Goal: Information Seeking & Learning: Learn about a topic

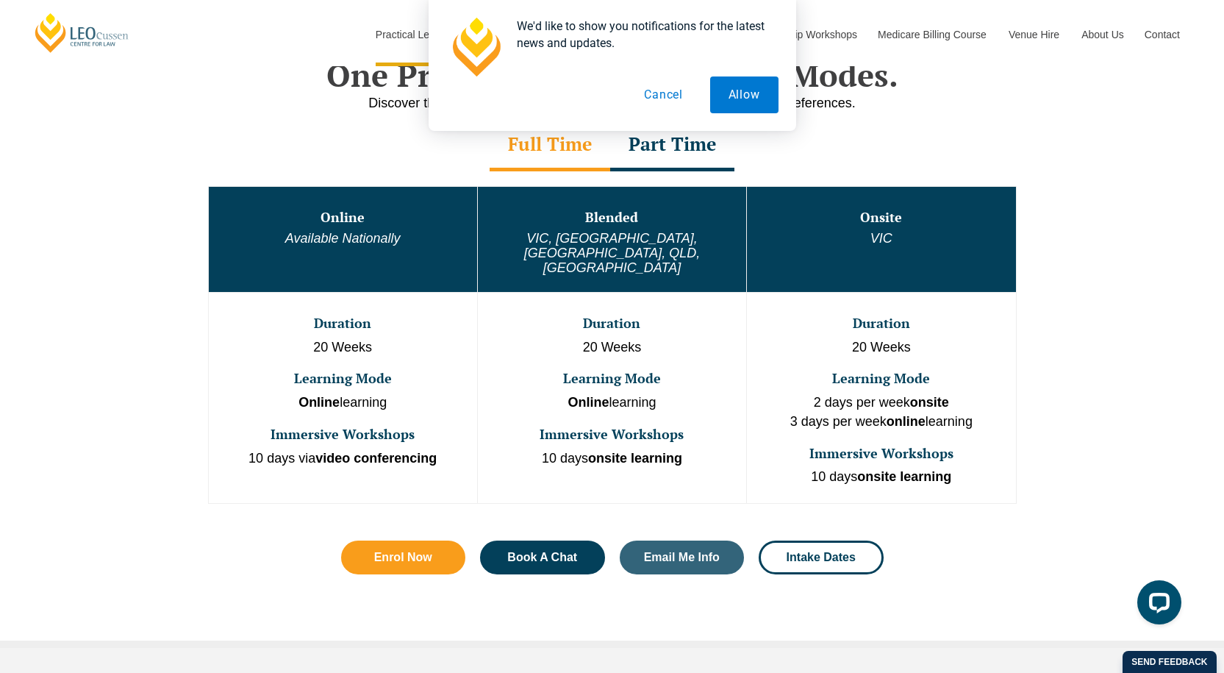
click at [685, 149] on div "Part Time" at bounding box center [672, 145] width 124 height 51
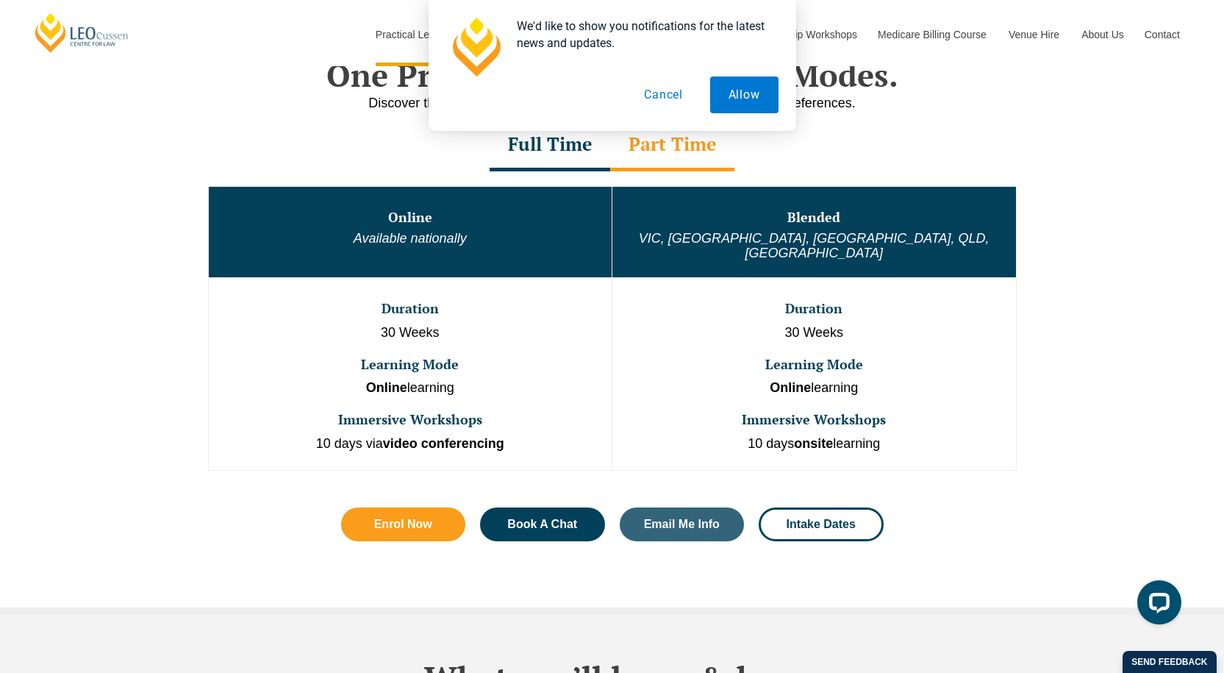
click at [587, 157] on div "Full Time" at bounding box center [550, 145] width 121 height 51
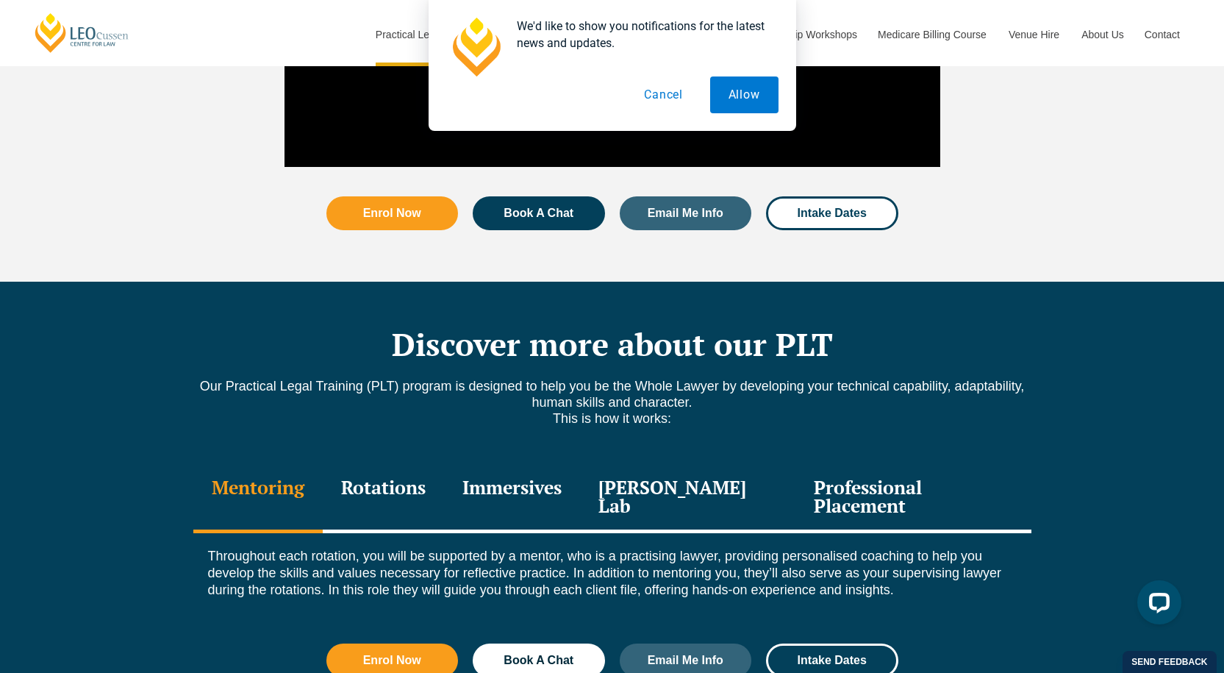
scroll to position [1838, 0]
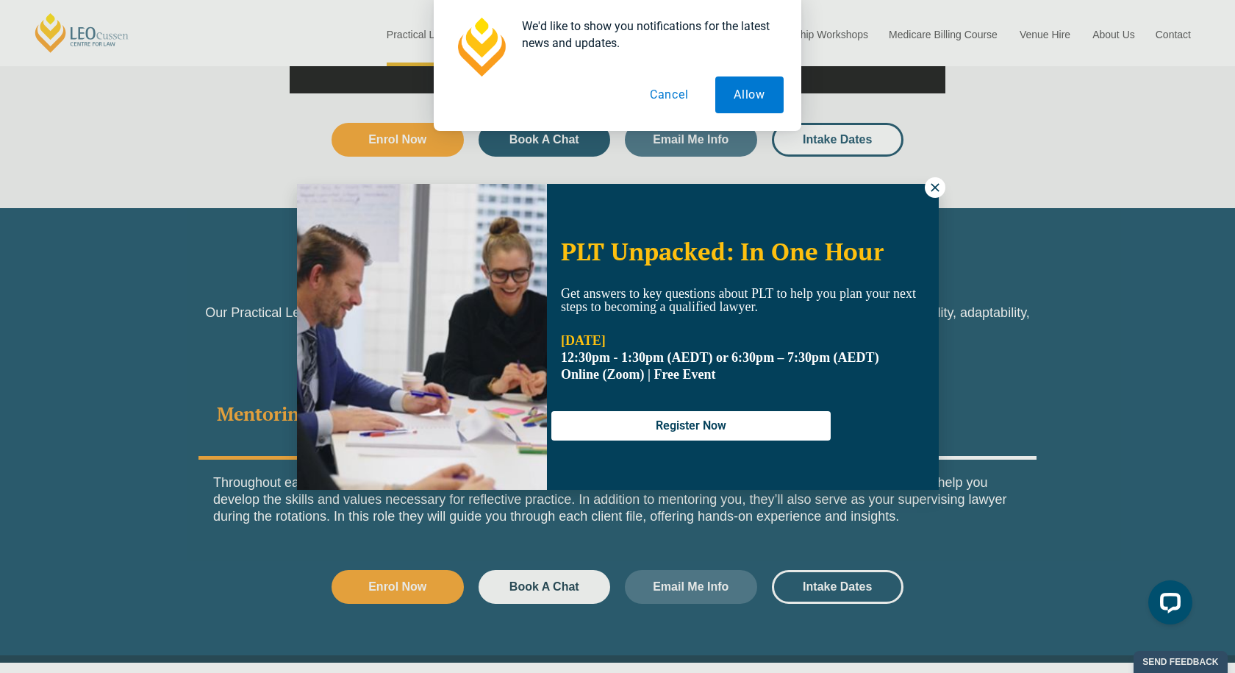
click at [934, 188] on icon at bounding box center [935, 187] width 8 height 8
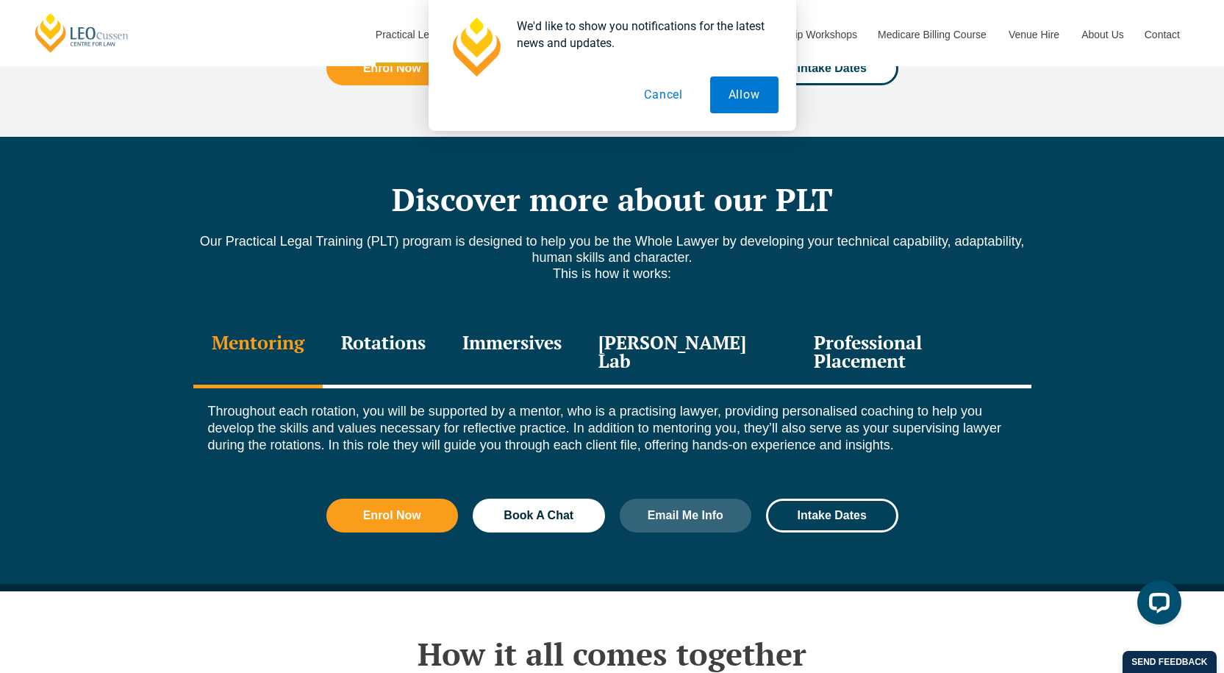
scroll to position [1911, 0]
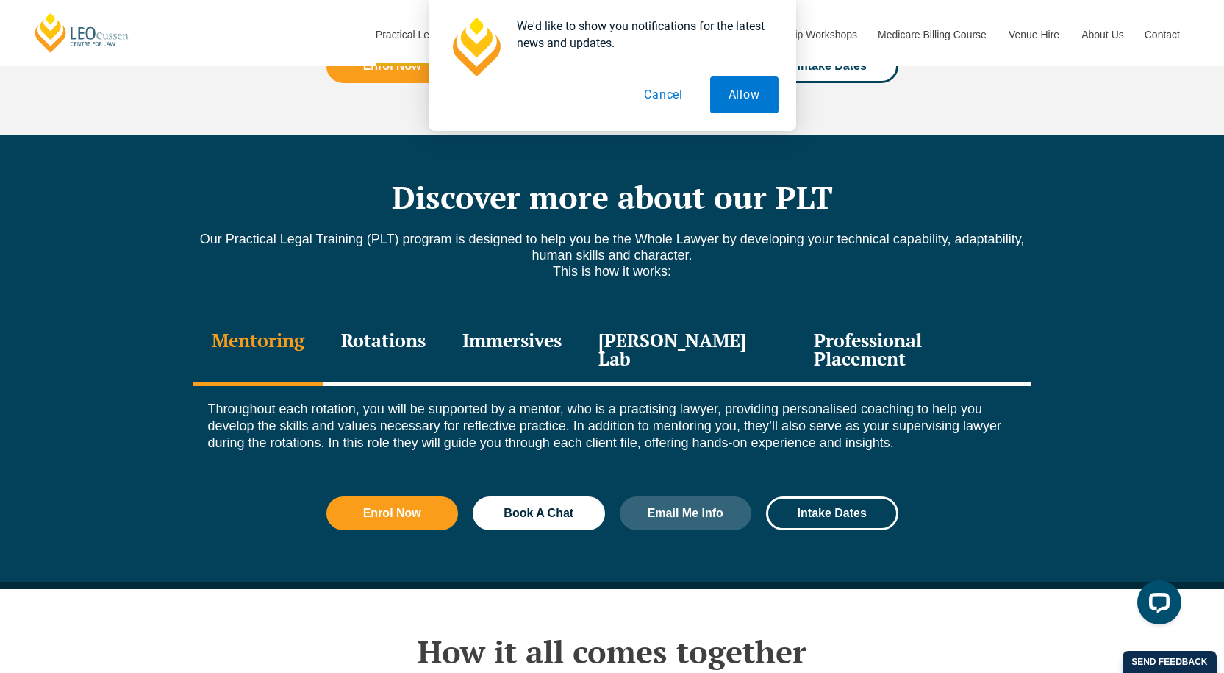
click at [407, 321] on div "Rotations" at bounding box center [383, 351] width 121 height 70
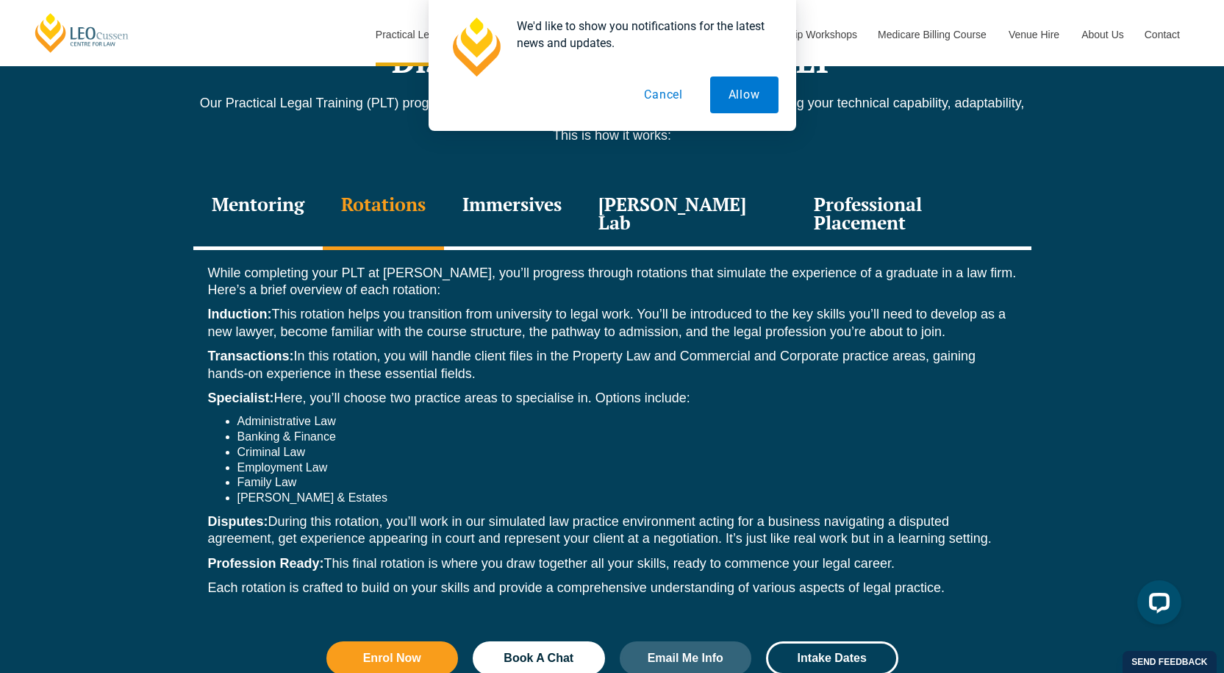
scroll to position [2058, 0]
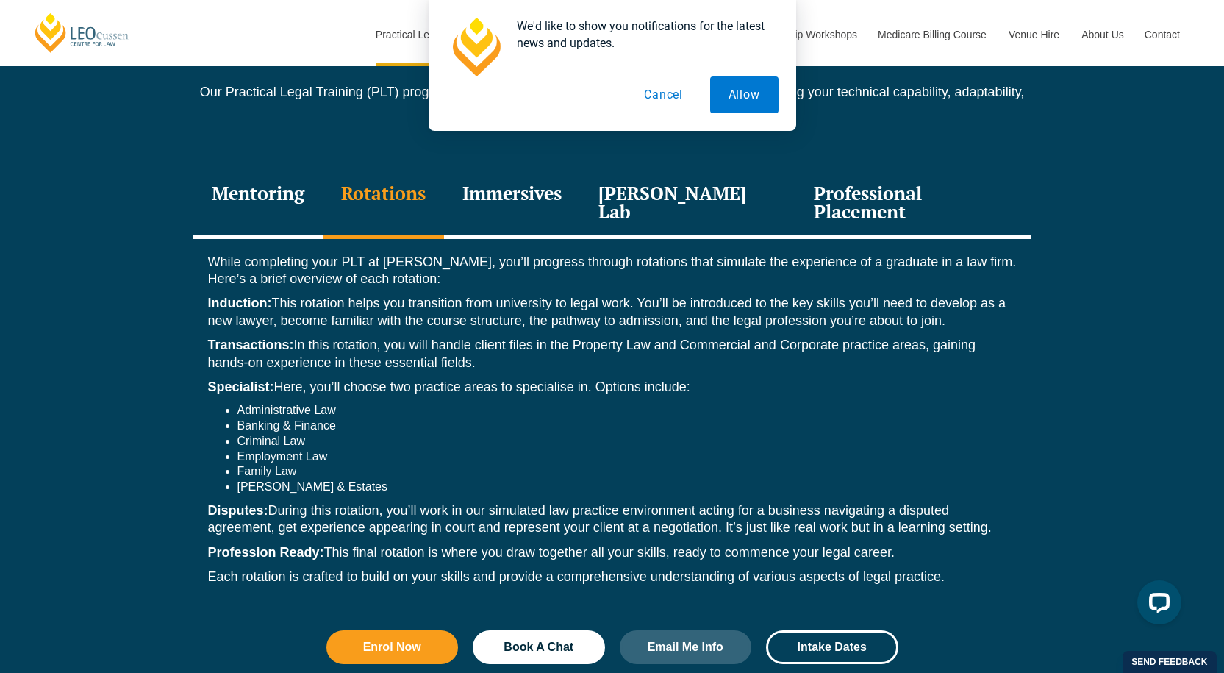
click at [827, 169] on div "Professional Placement" at bounding box center [912, 204] width 235 height 70
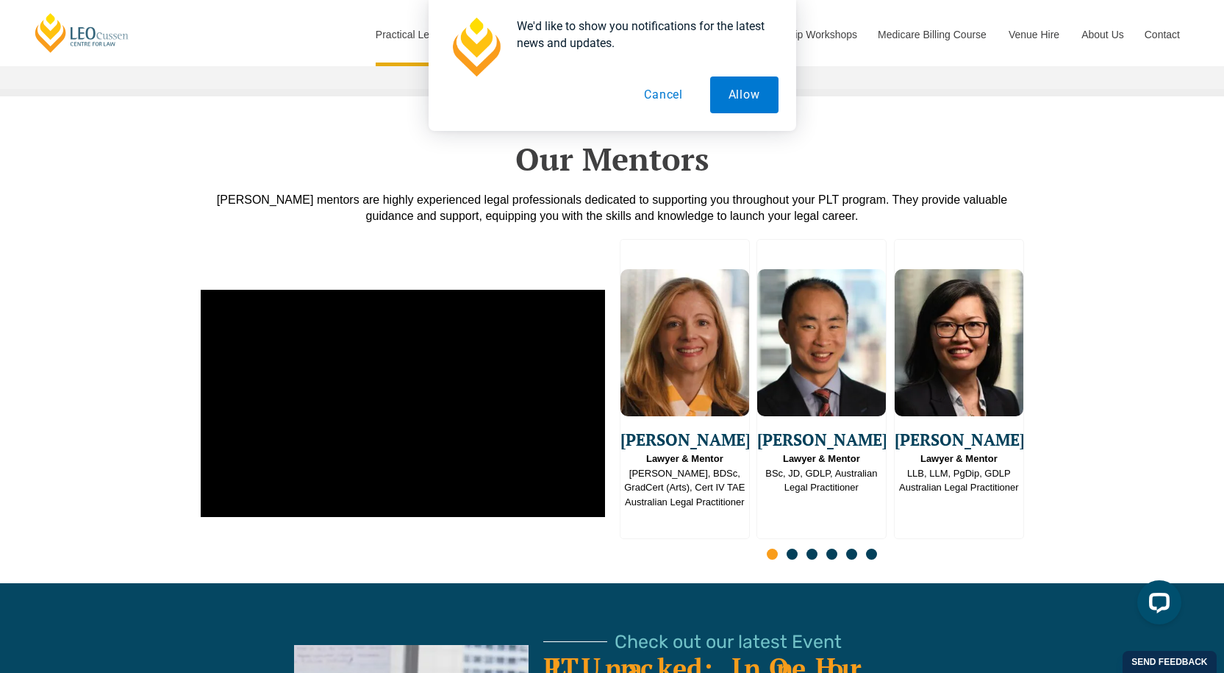
scroll to position [3749, 0]
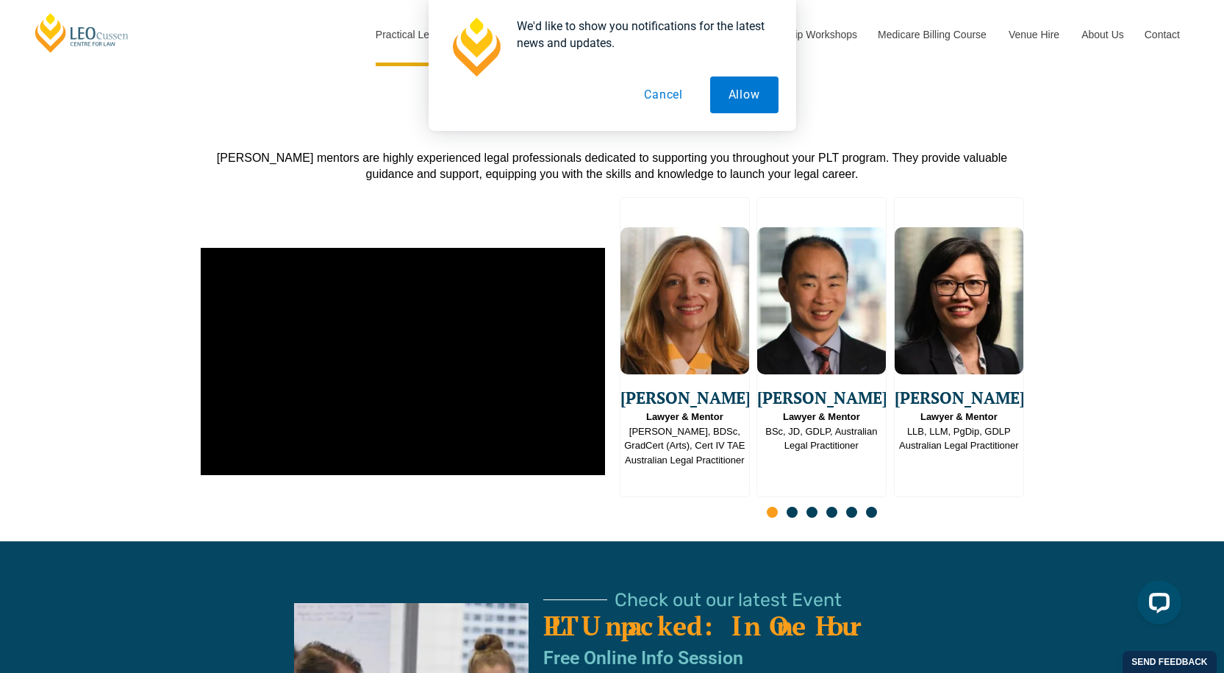
click at [789, 506] on span "Go to slide 2" at bounding box center [791, 511] width 11 height 11
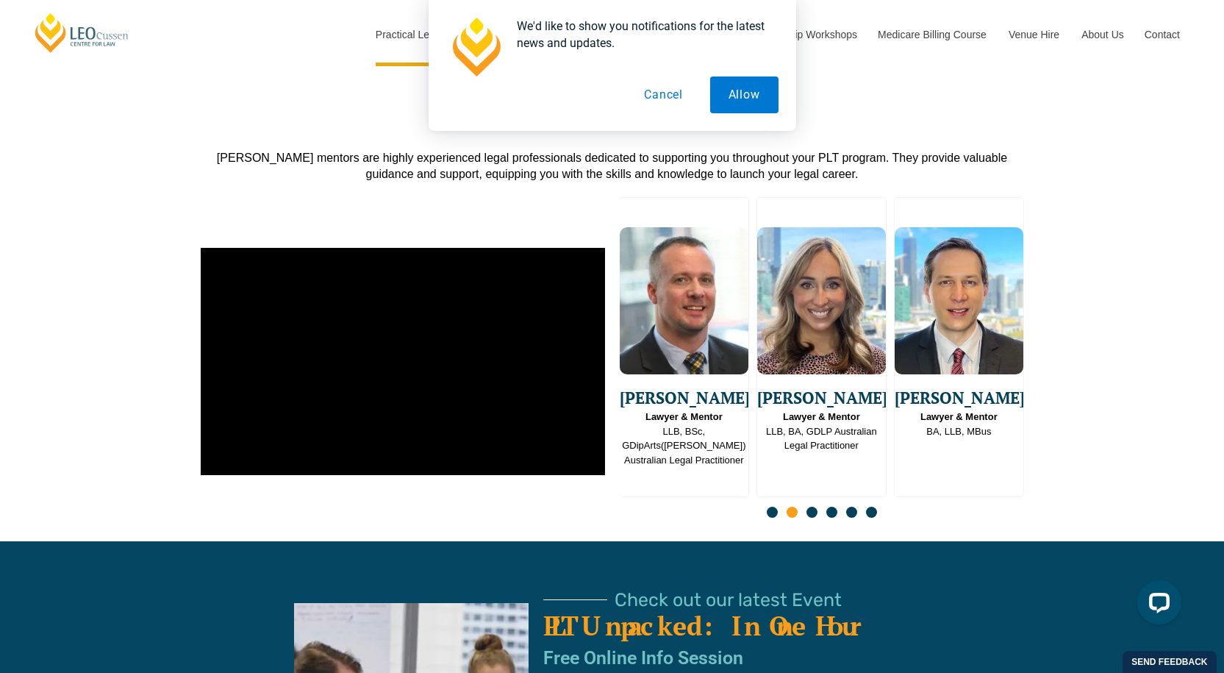
click at [811, 506] on span "Go to slide 3" at bounding box center [811, 511] width 11 height 11
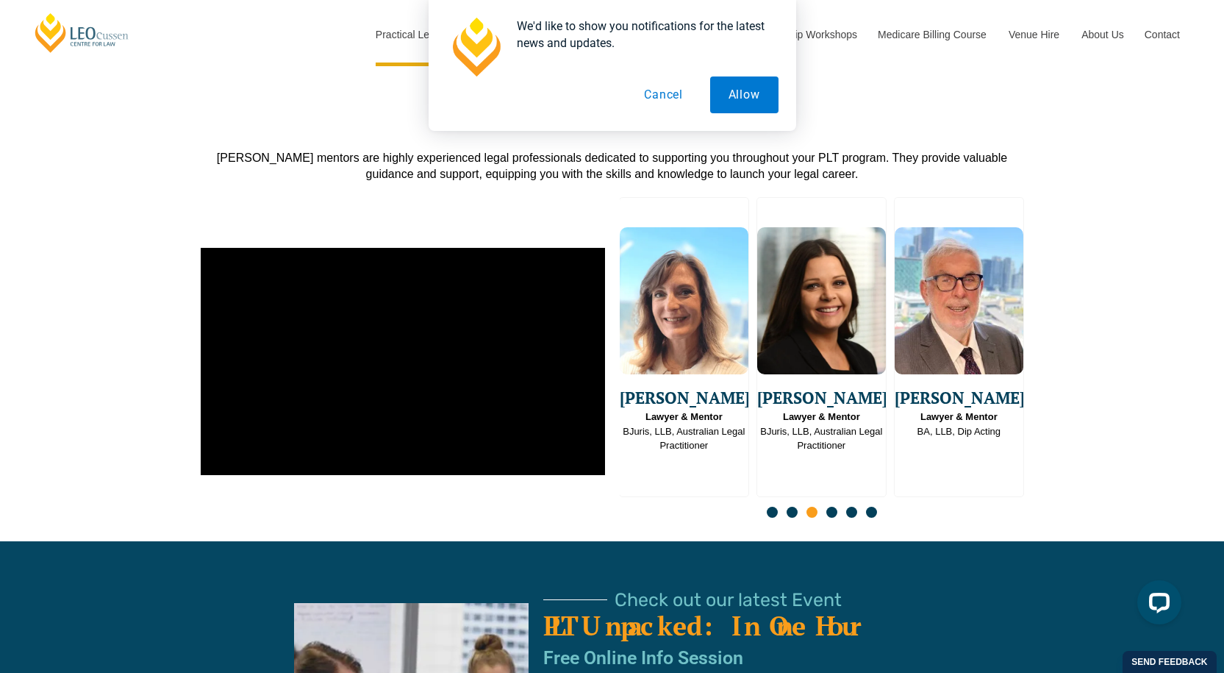
click at [830, 506] on span "Go to slide 4" at bounding box center [831, 511] width 11 height 11
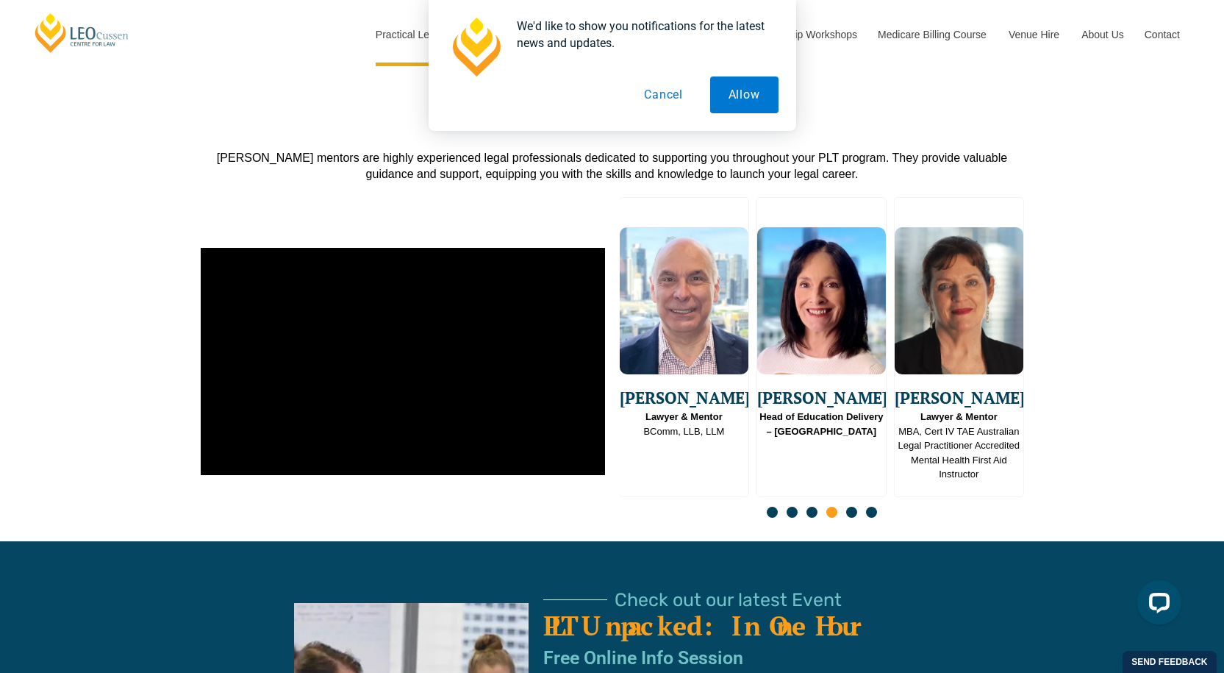
click at [853, 506] on span "Go to slide 5" at bounding box center [851, 511] width 11 height 11
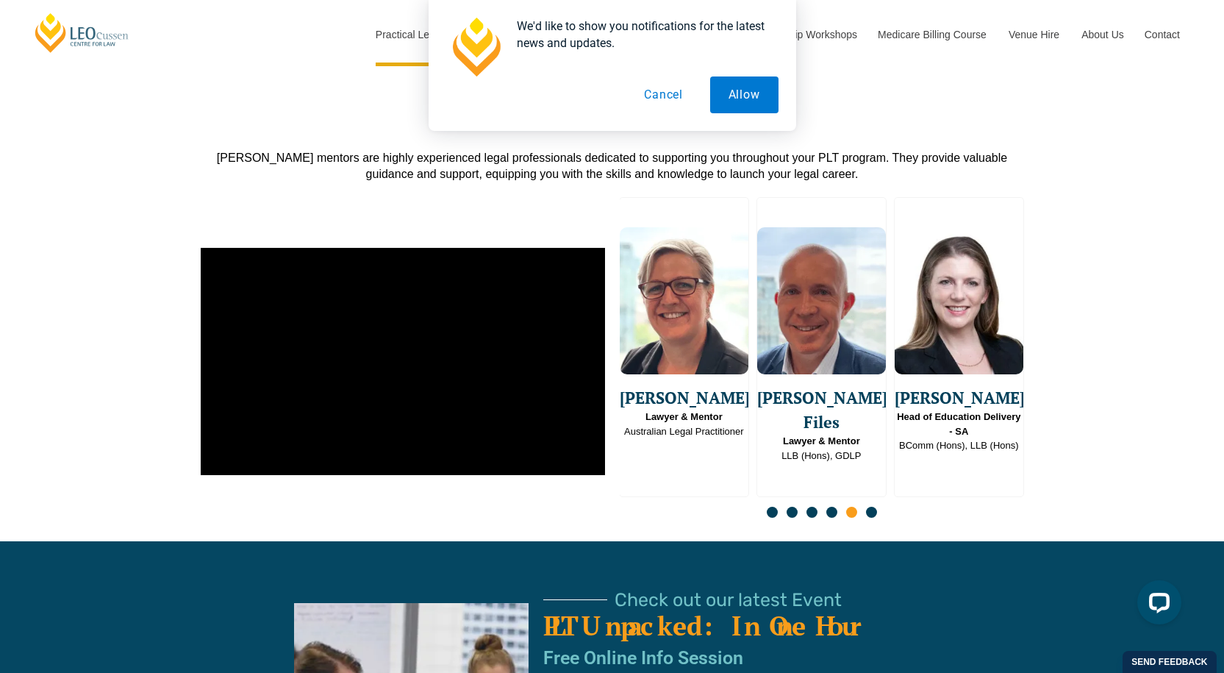
click at [871, 506] on span "Go to slide 6" at bounding box center [871, 511] width 11 height 11
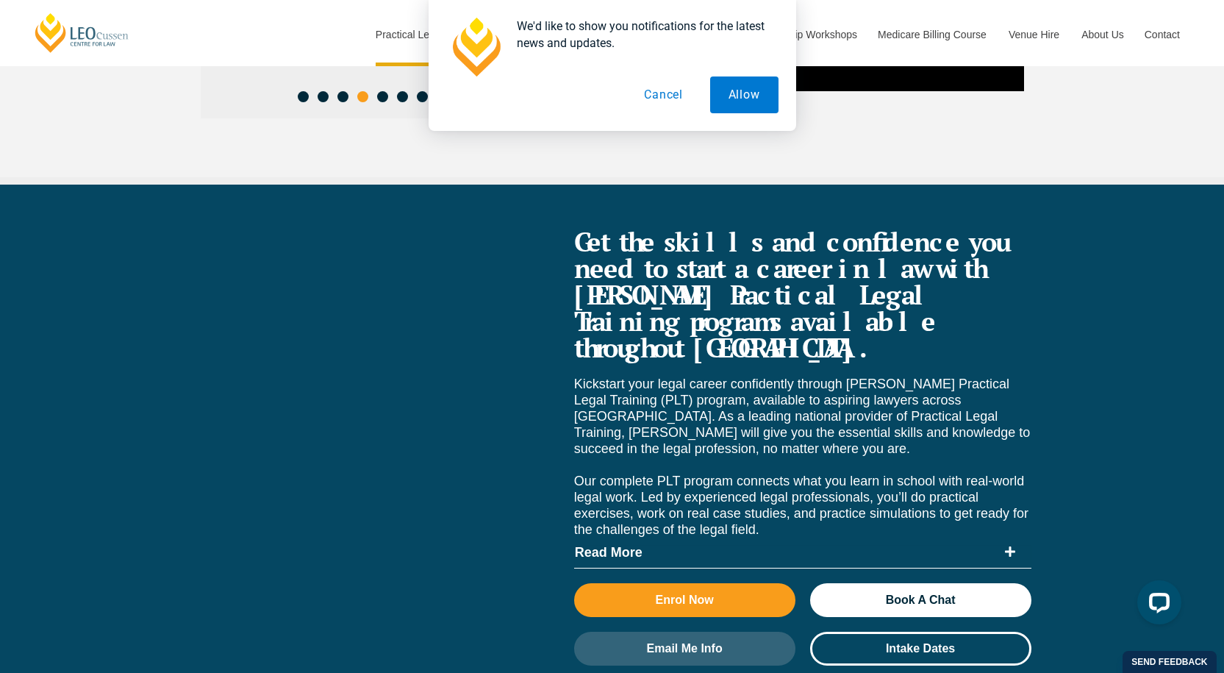
scroll to position [5733, 0]
